Goal: Information Seeking & Learning: Find specific fact

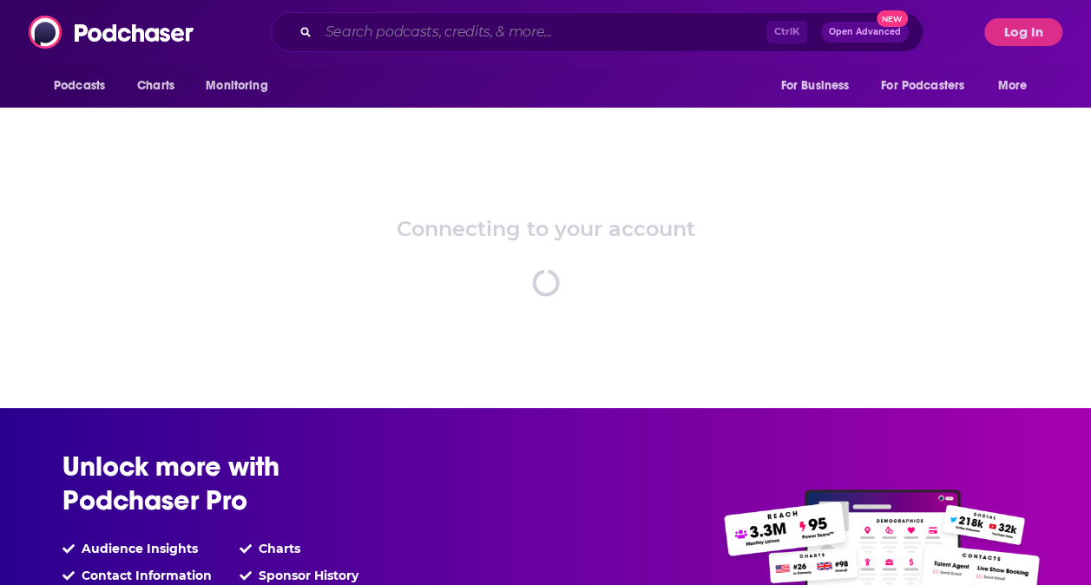
drag, startPoint x: 0, startPoint y: 0, endPoint x: 388, endPoint y: 30, distance: 389.0
click at [389, 30] on input "Search podcasts, credits, & more..." at bounding box center [542, 32] width 448 height 28
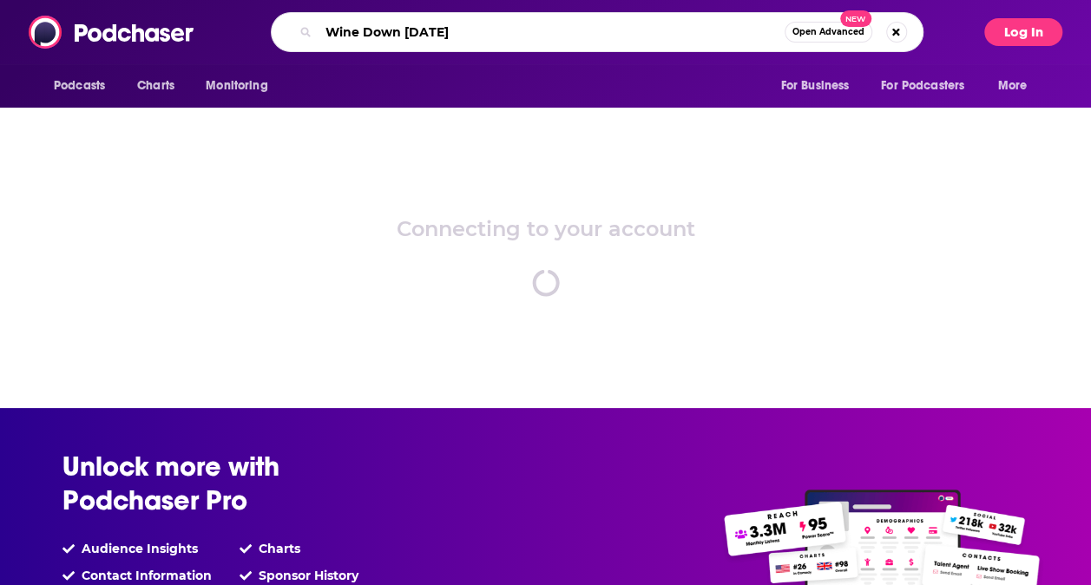
type input "Wine Down [DATE]"
click at [1046, 33] on button "Log In" at bounding box center [1023, 32] width 78 height 28
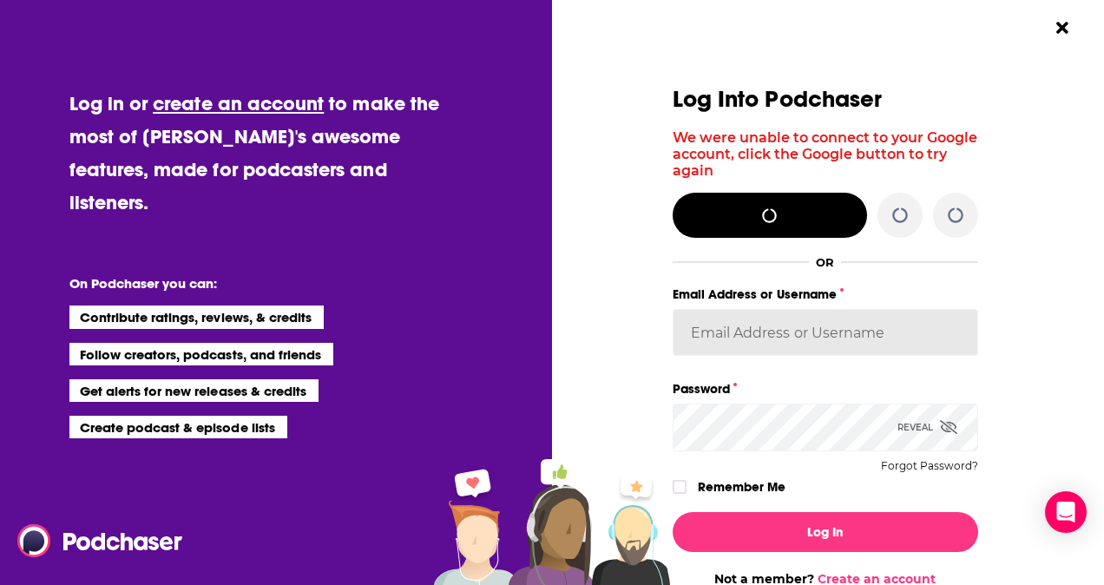
type input "[EMAIL_ADDRESS][PERSON_NAME][DOMAIN_NAME]"
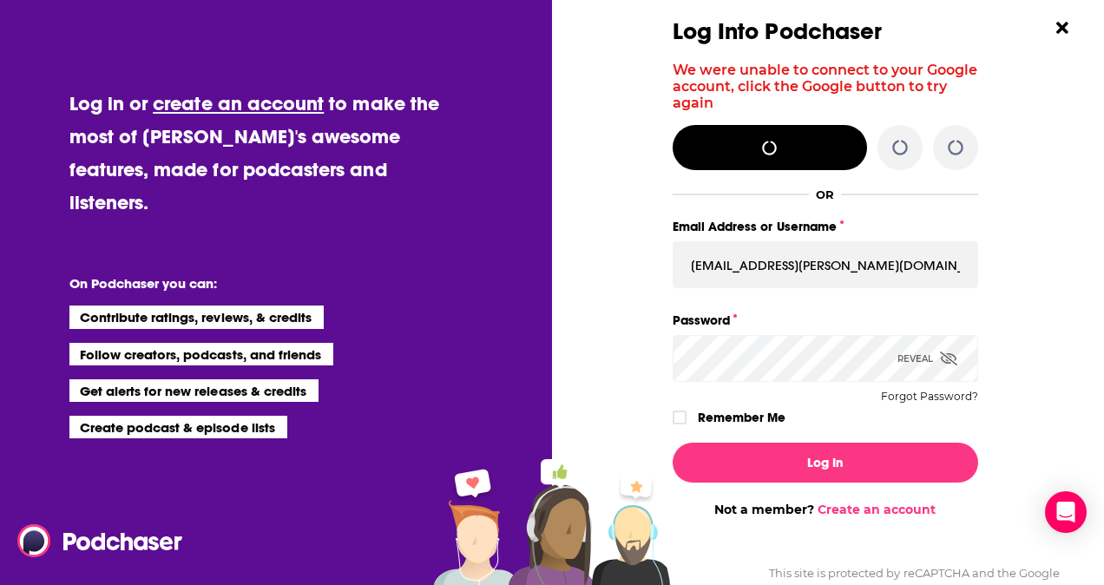
scroll to position [118, 0]
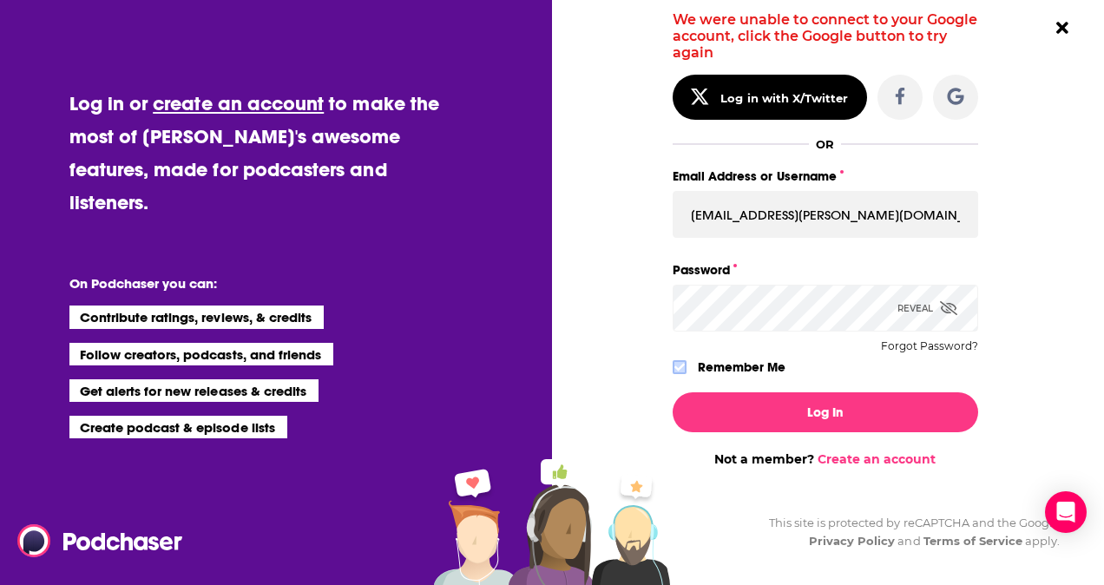
click at [675, 366] on icon "Dialog" at bounding box center [679, 367] width 10 height 8
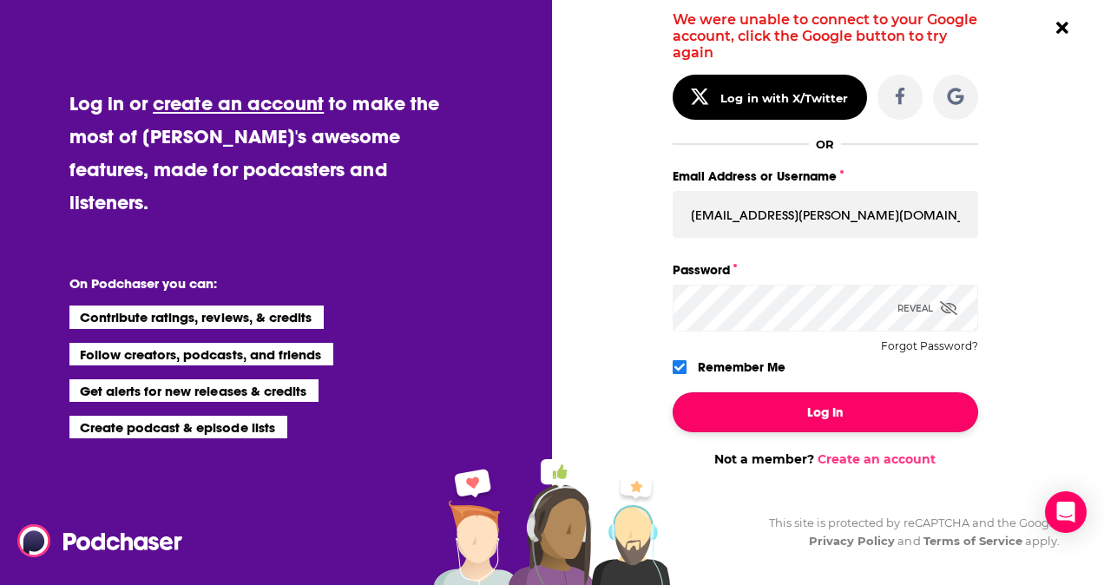
click at [704, 400] on button "Log In" at bounding box center [824, 412] width 305 height 40
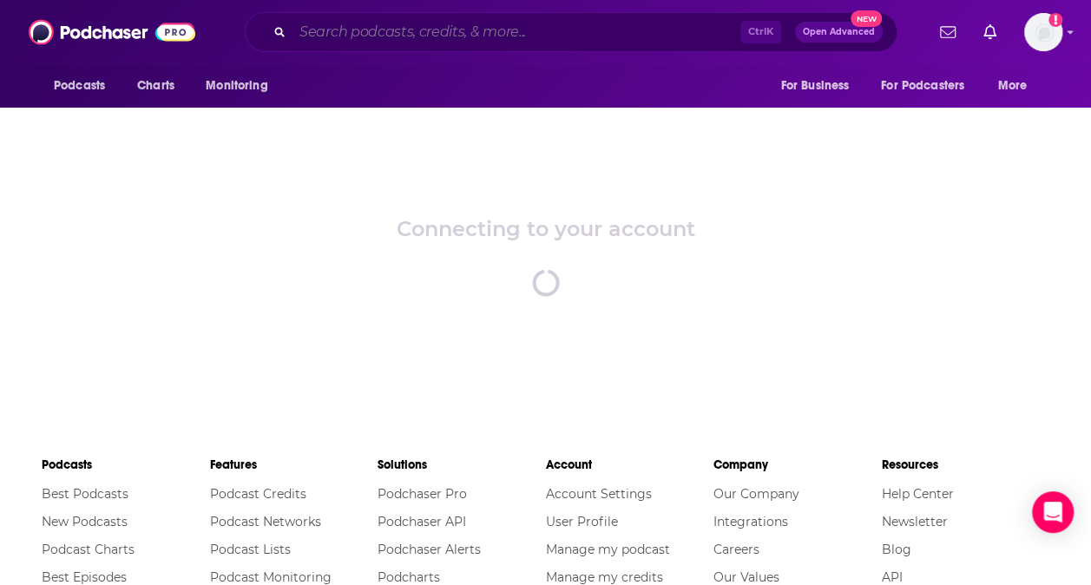
click at [400, 40] on input "Search podcasts, credits, & more..." at bounding box center [516, 32] width 448 height 28
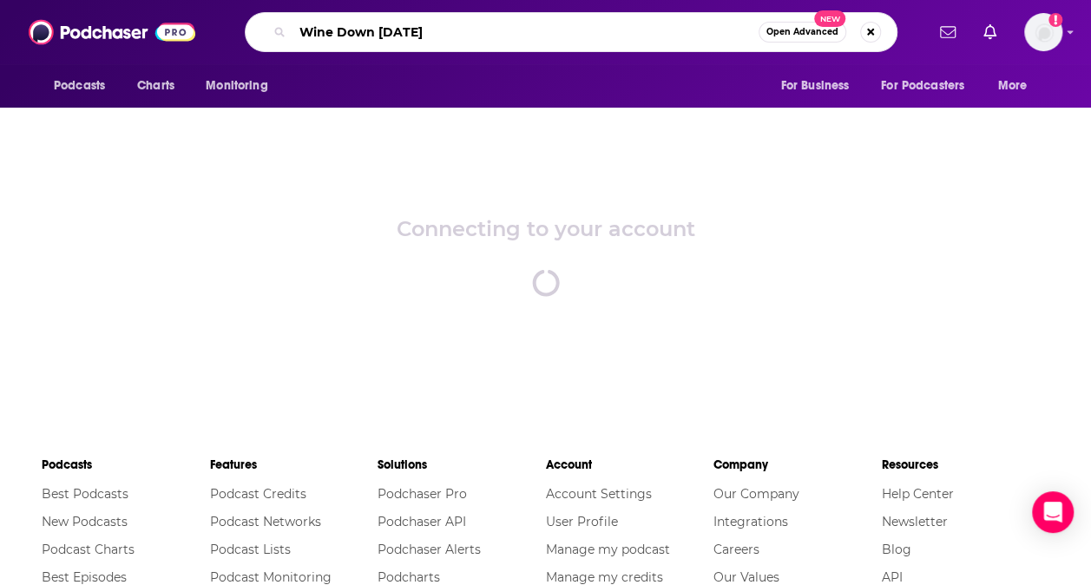
click at [446, 36] on input "Wine Down [DATE]" at bounding box center [525, 32] width 466 height 28
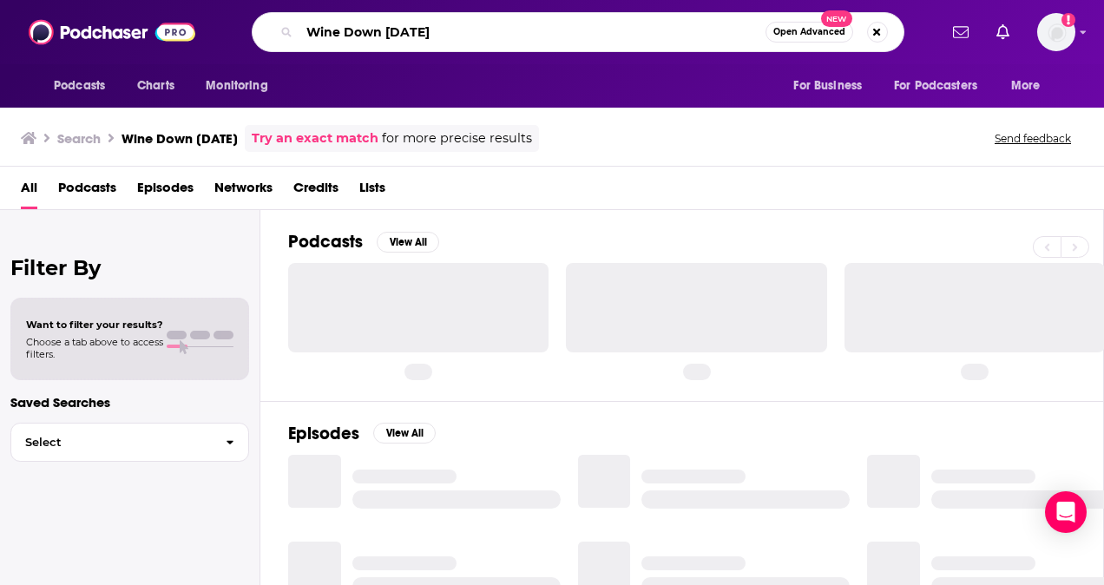
click at [443, 32] on input "Wine Down [DATE]" at bounding box center [532, 32] width 466 height 28
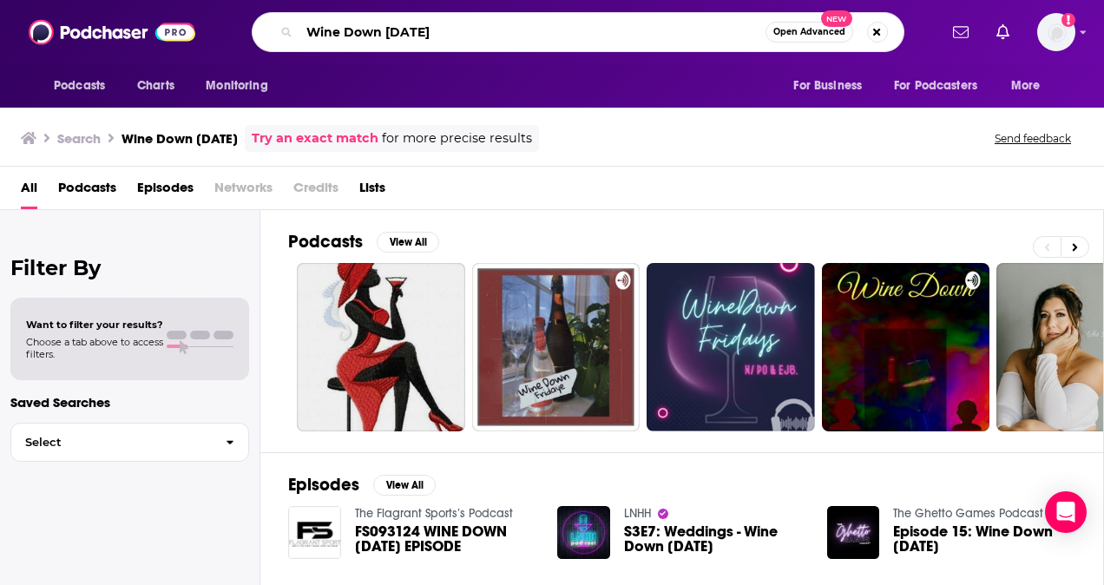
click at [439, 28] on input "Wine Down [DATE]" at bounding box center [532, 32] width 466 height 28
drag, startPoint x: 437, startPoint y: 23, endPoint x: 236, endPoint y: 8, distance: 201.9
click at [236, 8] on div "Podcasts Charts Monitoring Wine Down [DATE] Open Advanced New For Business For …" at bounding box center [552, 32] width 1104 height 64
type input "Power Electronics News"
